Goal: Transaction & Acquisition: Download file/media

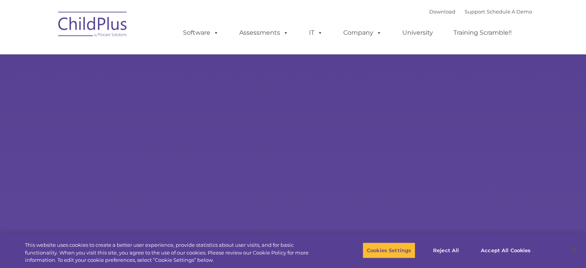
select select "MEDIUM"
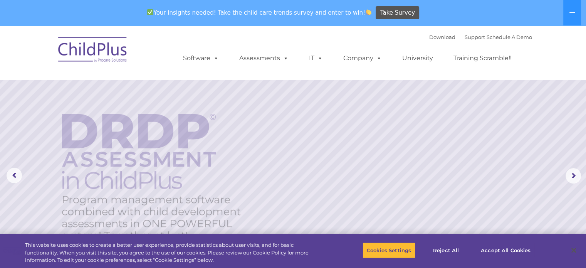
click at [126, 57] on img at bounding box center [92, 51] width 77 height 39
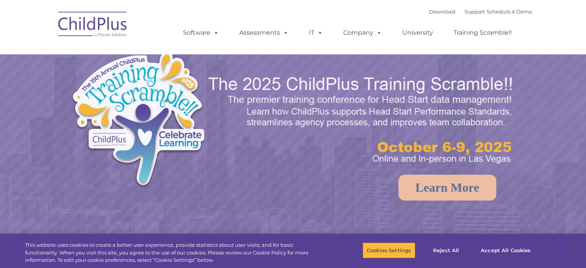
select select "MEDIUM"
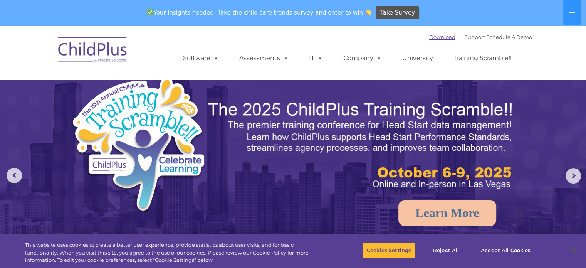
click at [441, 39] on link "Download" at bounding box center [442, 37] width 26 height 6
